Goal: Task Accomplishment & Management: Manage account settings

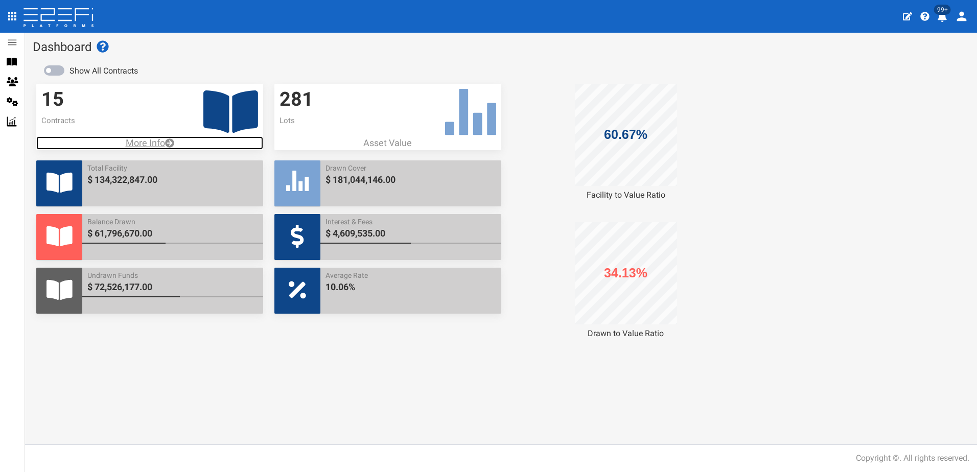
click at [140, 143] on p "More Info" at bounding box center [149, 142] width 227 height 13
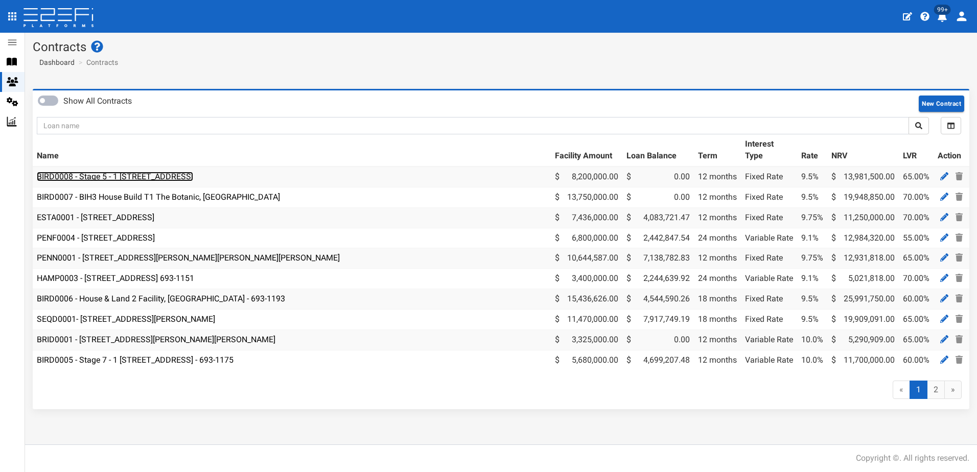
click at [122, 178] on link "BIRD0008 - Stage 5 - 1 [STREET_ADDRESS]" at bounding box center [115, 177] width 156 height 10
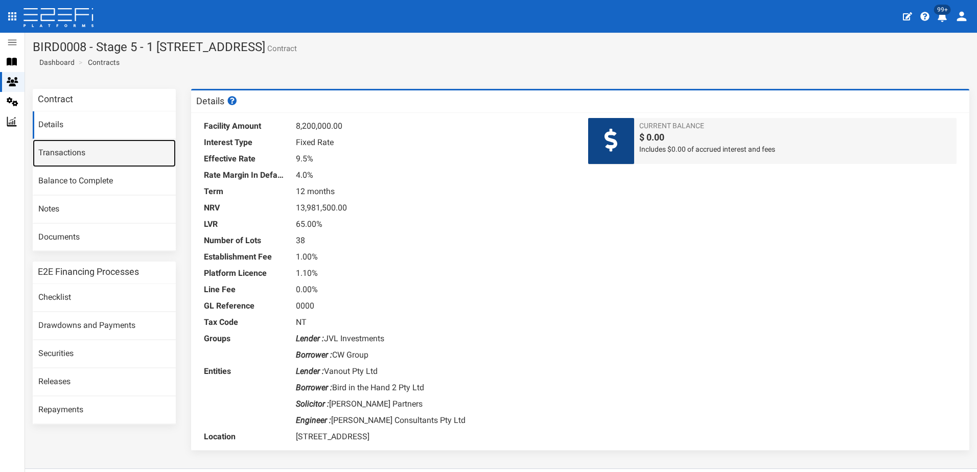
click at [58, 154] on link "Transactions" at bounding box center [104, 153] width 143 height 28
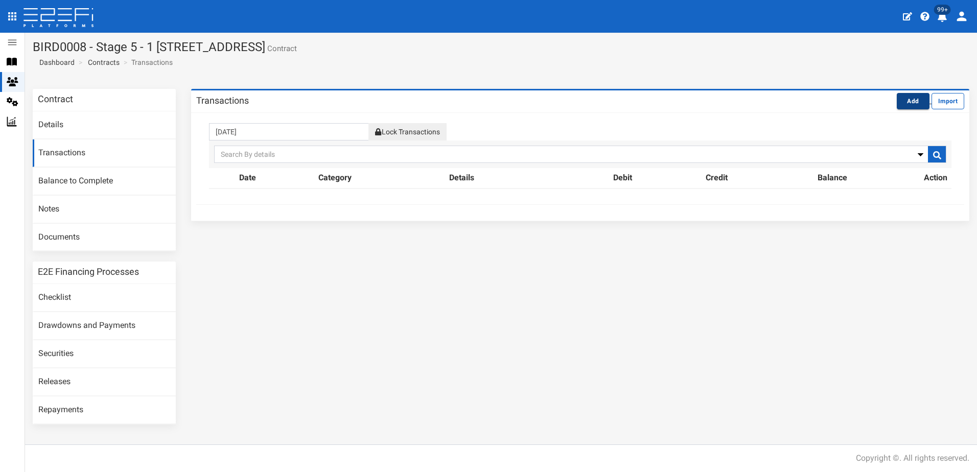
click at [911, 97] on button "Add" at bounding box center [912, 101] width 33 height 16
click at [911, 99] on button "Add" at bounding box center [912, 101] width 33 height 16
click at [66, 153] on link "Transactions" at bounding box center [104, 153] width 143 height 28
click at [918, 100] on button "Add" at bounding box center [912, 101] width 33 height 16
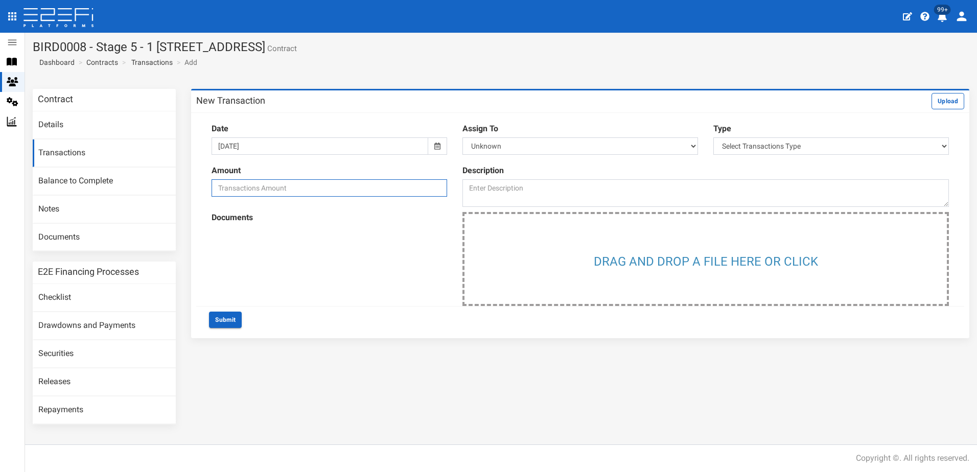
click at [373, 191] on input "number" at bounding box center [328, 187] width 235 height 17
type input "1000000"
click at [495, 182] on textarea at bounding box center [705, 193] width 486 height 28
click at [943, 145] on select "Select Transactions Type Credit Debit" at bounding box center [830, 145] width 235 height 17
select select "2"
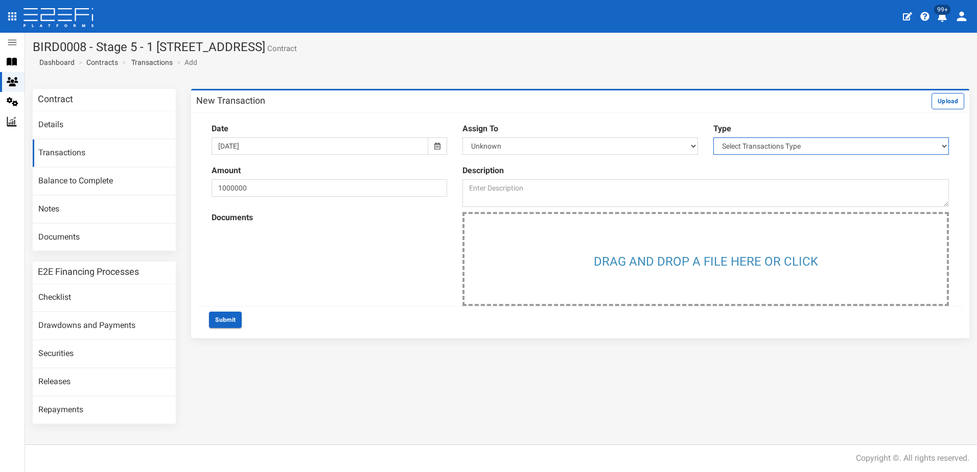
click at [713, 137] on select "Select Transactions Type Credit Debit" at bounding box center [830, 145] width 235 height 17
click at [601, 192] on textarea at bounding box center [705, 193] width 486 height 28
click at [303, 183] on input "1000000" at bounding box center [328, 187] width 235 height 17
type input "100000"
click at [469, 185] on textarea at bounding box center [705, 193] width 486 height 28
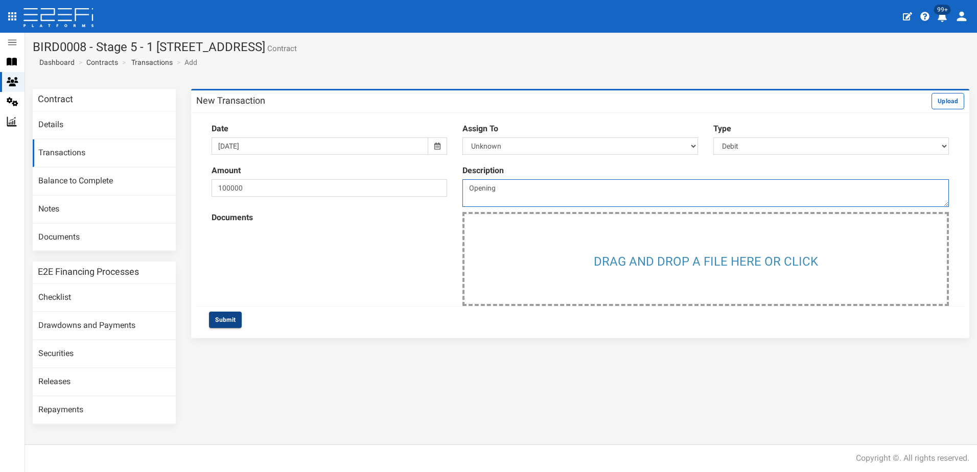
type textarea "Opening"
click at [225, 317] on button "Submit" at bounding box center [225, 320] width 33 height 16
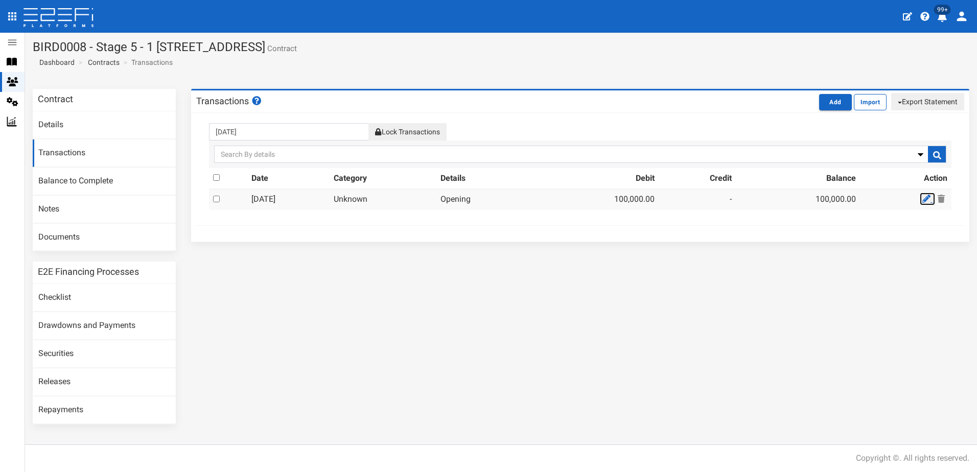
click at [926, 197] on icon at bounding box center [926, 199] width 8 height 8
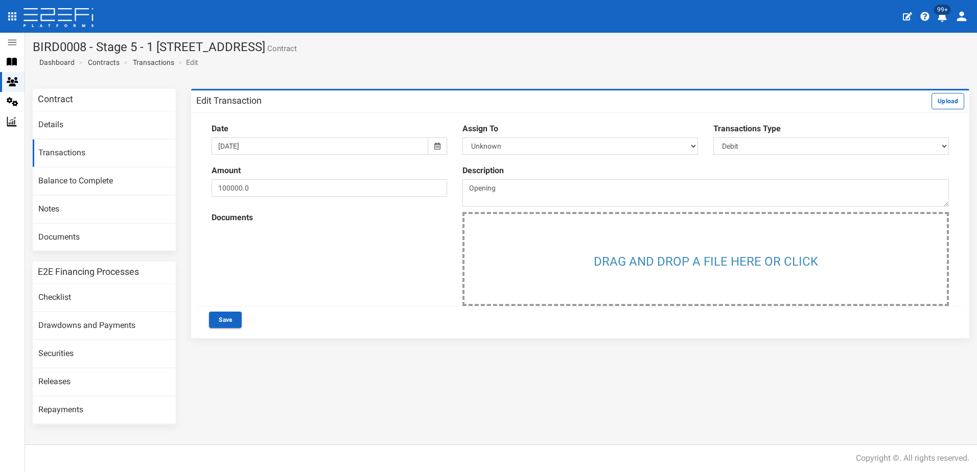
click at [438, 145] on icon at bounding box center [437, 145] width 6 height 7
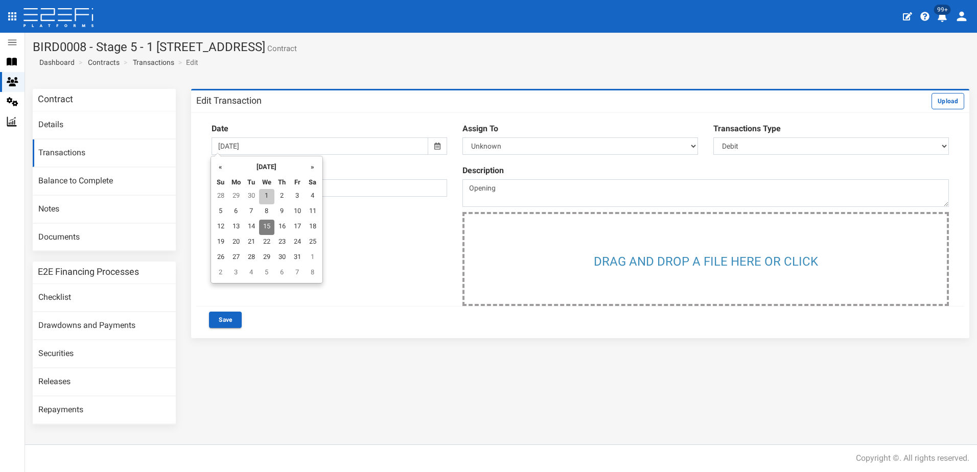
click at [267, 192] on td "1" at bounding box center [266, 196] width 15 height 15
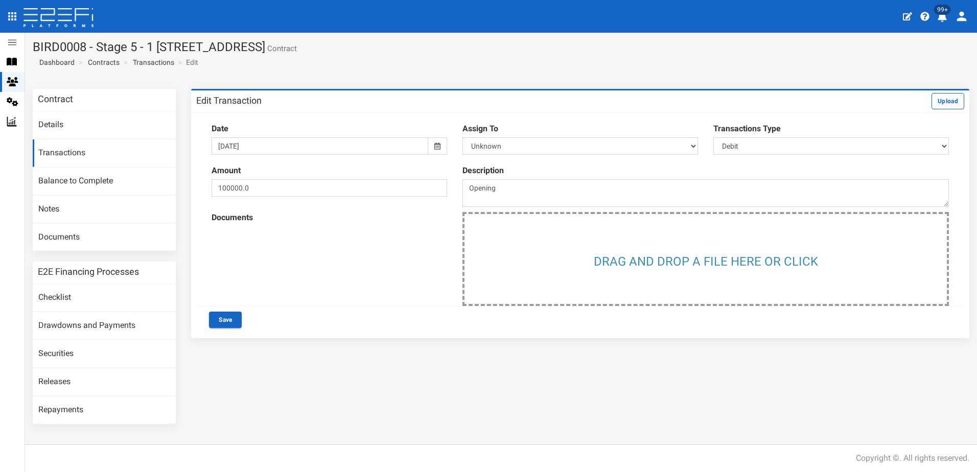
click at [439, 146] on icon at bounding box center [437, 145] width 6 height 7
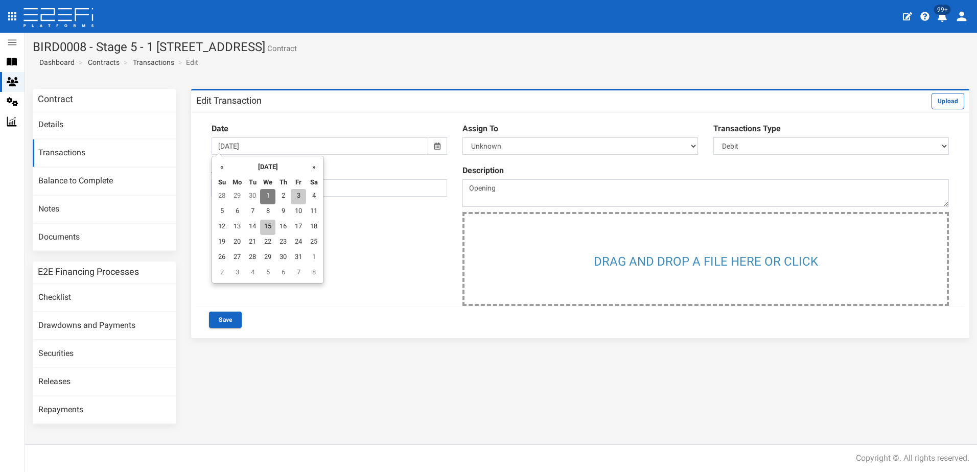
click at [302, 194] on td "3" at bounding box center [298, 196] width 15 height 15
type input "[DATE]"
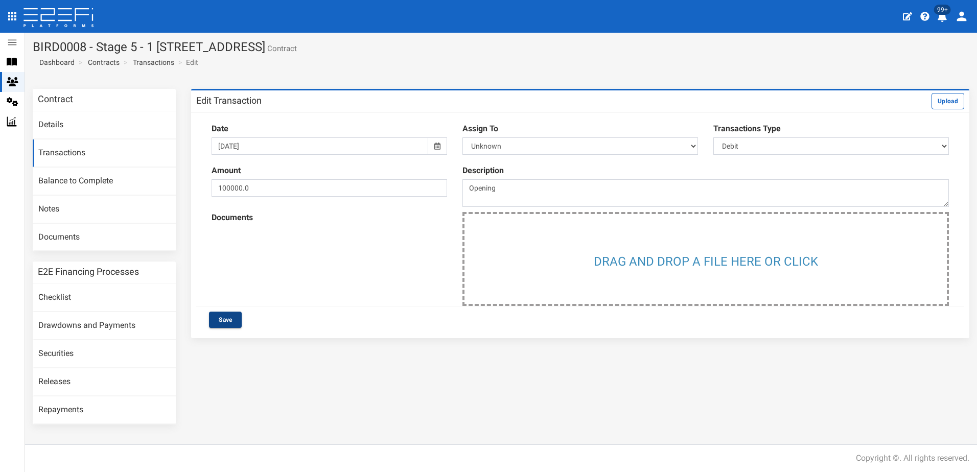
click at [223, 320] on button "Save" at bounding box center [225, 320] width 33 height 16
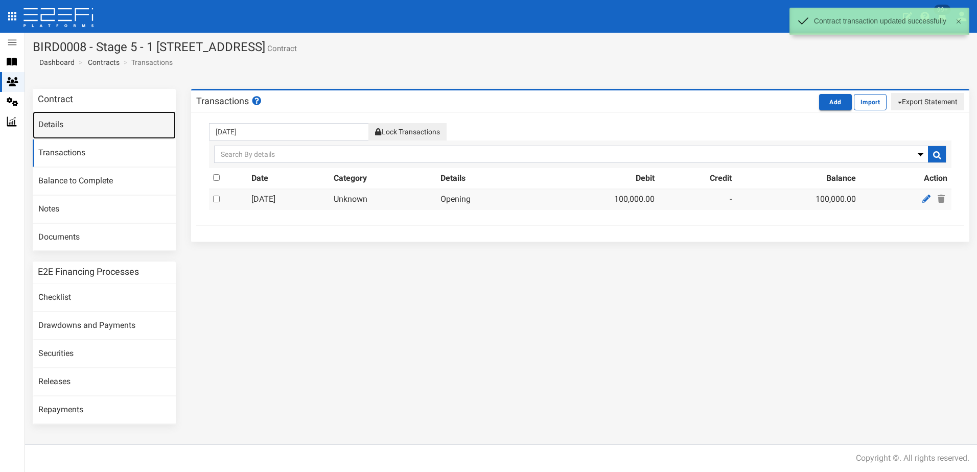
click at [50, 122] on link "Details" at bounding box center [104, 125] width 143 height 28
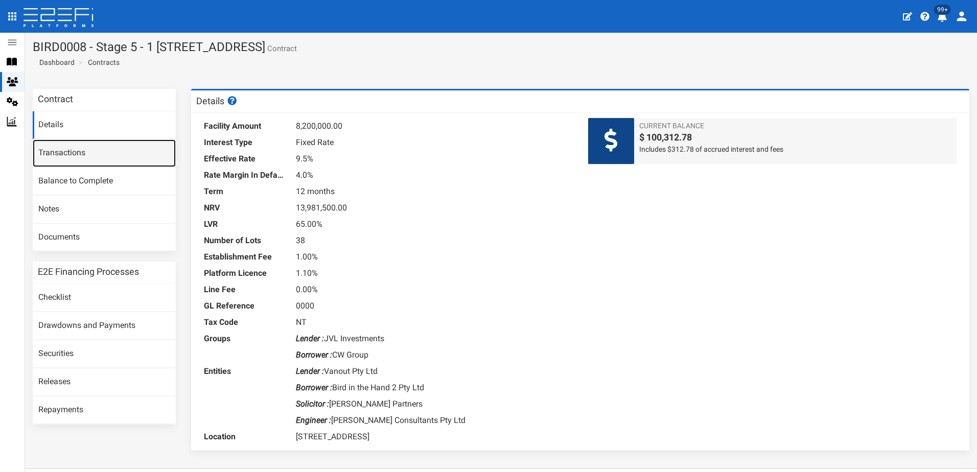
click at [60, 146] on link "Transactions" at bounding box center [104, 153] width 143 height 28
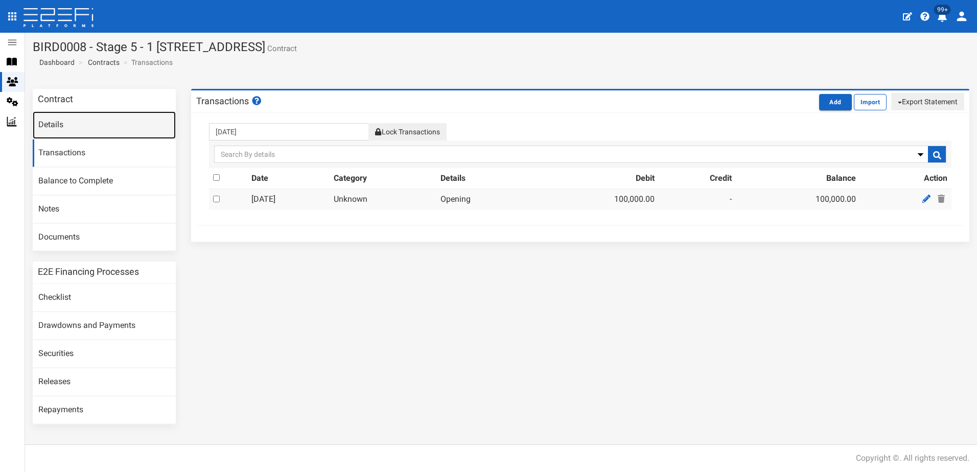
click at [53, 123] on link "Details" at bounding box center [104, 125] width 143 height 28
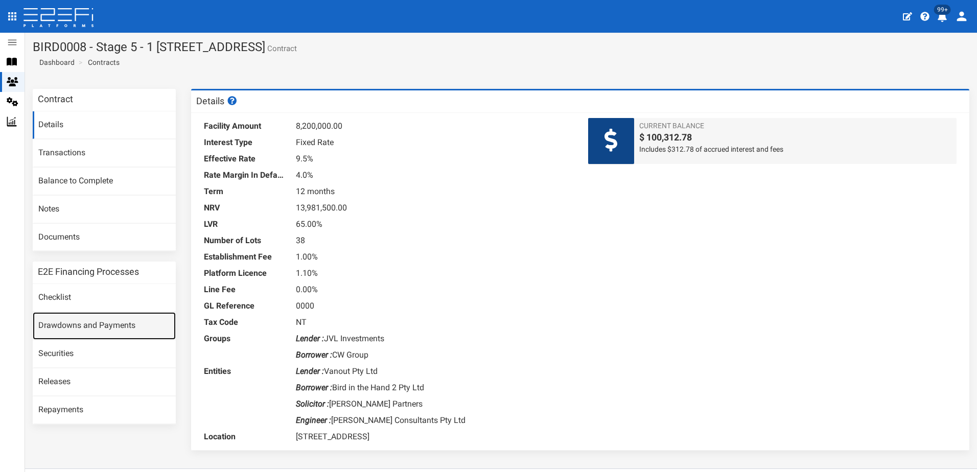
click at [88, 323] on link "Drawdowns and Payments" at bounding box center [104, 326] width 143 height 28
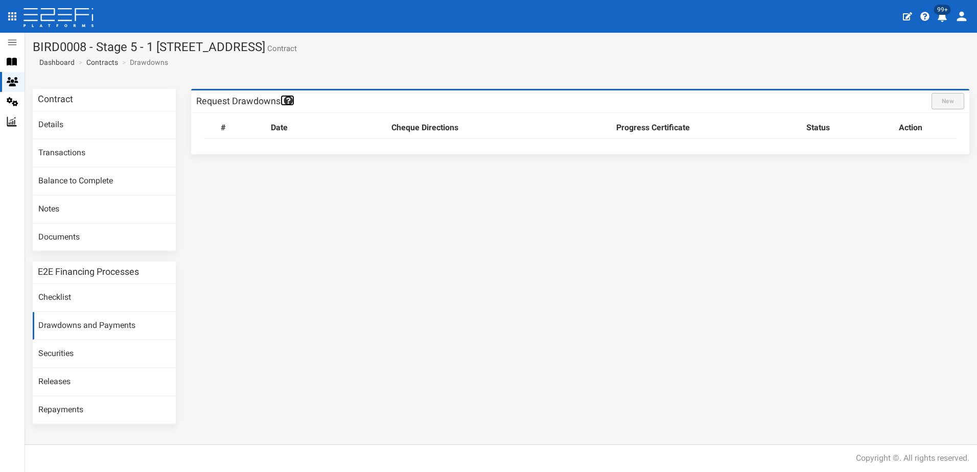
click at [289, 99] on icon at bounding box center [288, 100] width 12 height 9
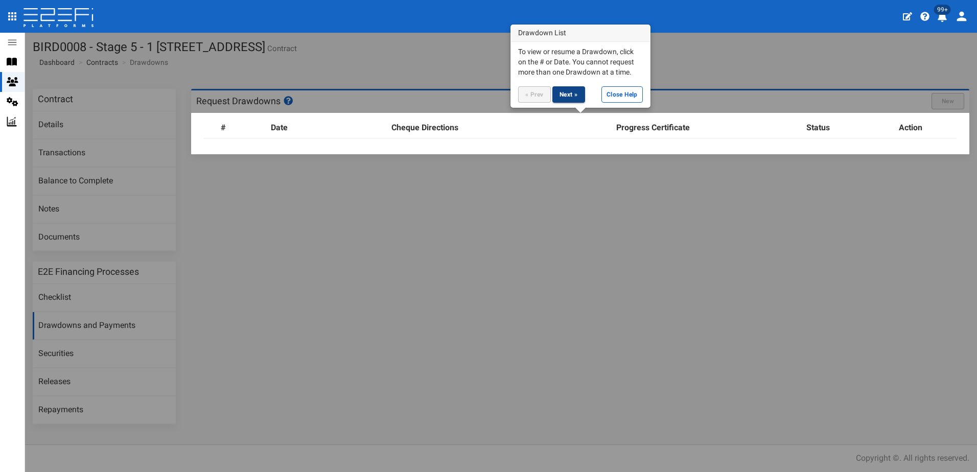
click at [568, 88] on button "Next »" at bounding box center [568, 94] width 33 height 16
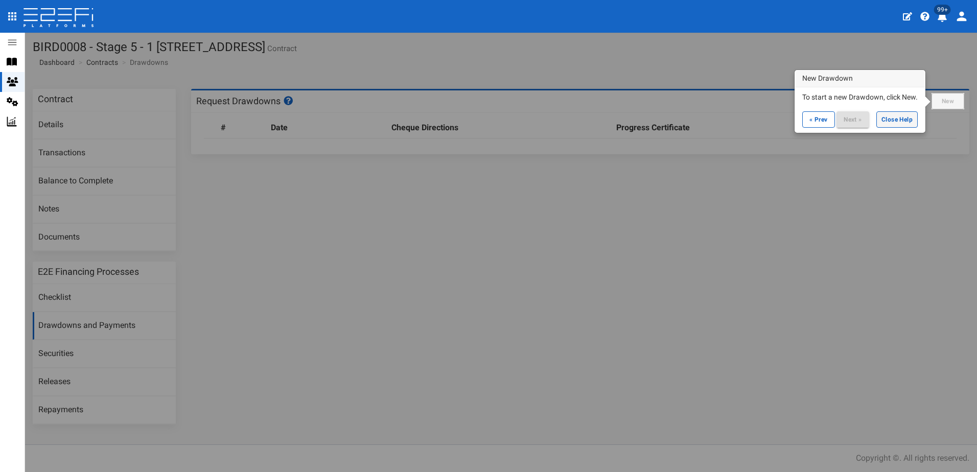
click at [890, 120] on button "Close Help" at bounding box center [896, 119] width 41 height 16
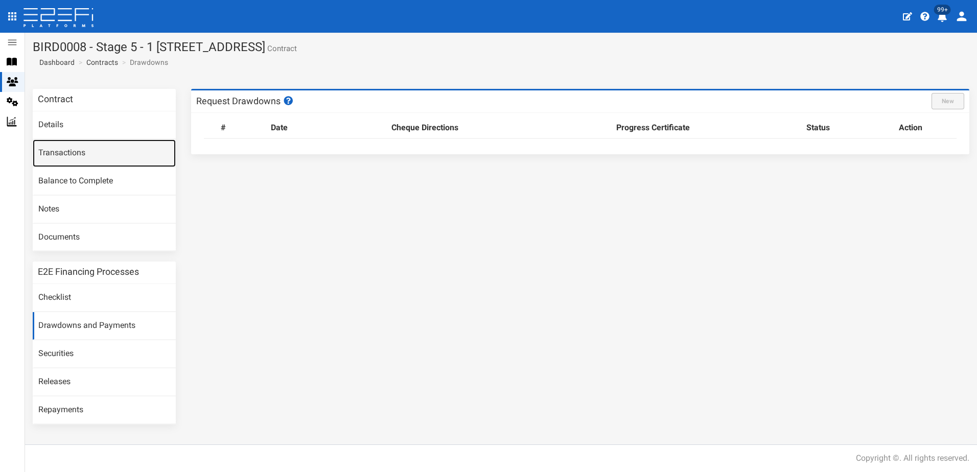
click at [58, 150] on link "Transactions" at bounding box center [104, 153] width 143 height 28
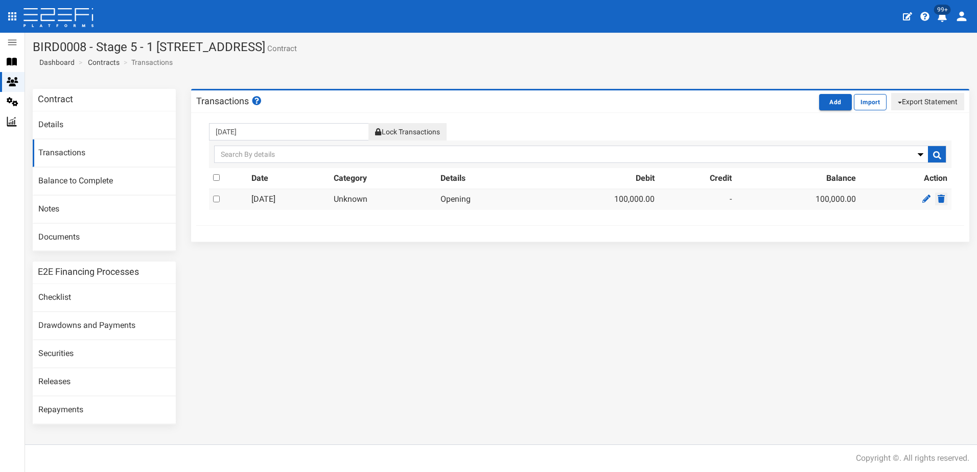
click at [939, 197] on icon at bounding box center [940, 199] width 7 height 8
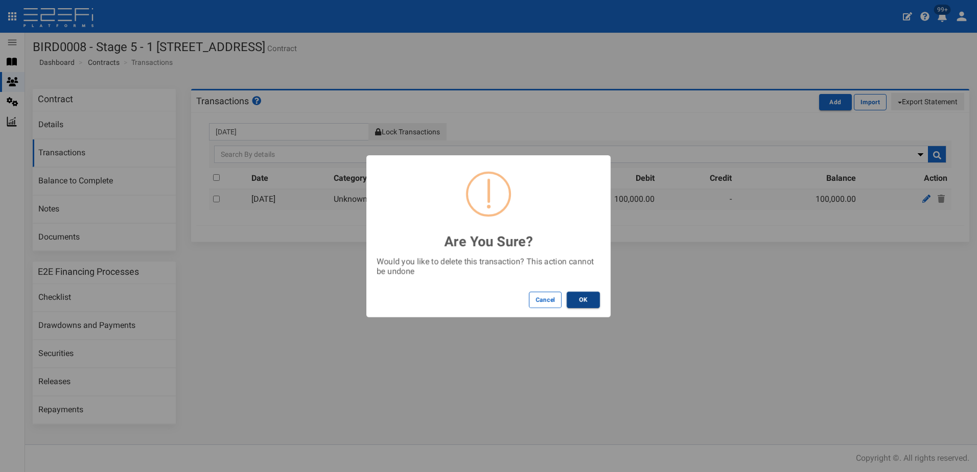
click at [580, 302] on button "OK" at bounding box center [582, 300] width 33 height 16
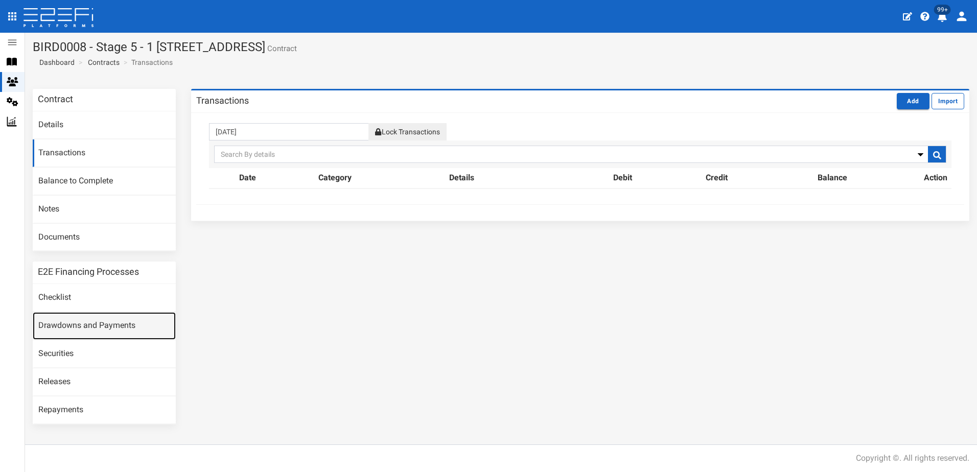
click at [82, 324] on link "Drawdowns and Payments" at bounding box center [104, 326] width 143 height 28
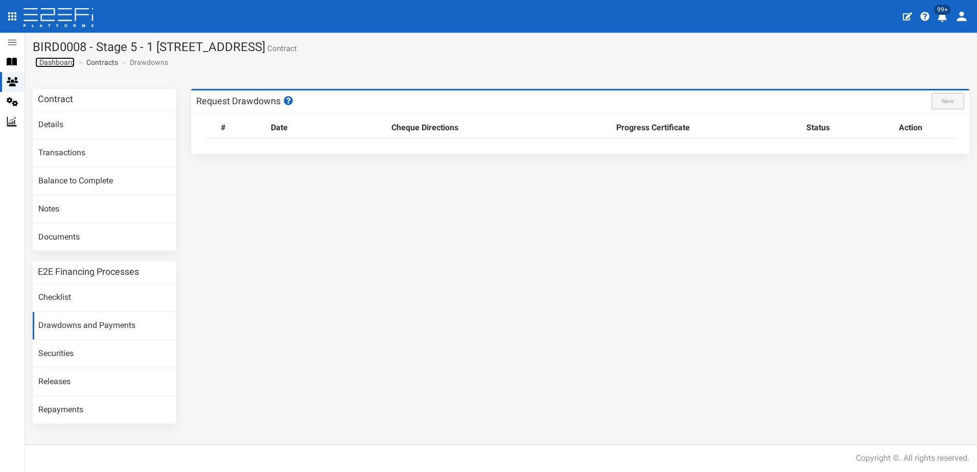
click at [55, 63] on span "Dashboard" at bounding box center [54, 62] width 39 height 8
